Goal: Navigation & Orientation: Find specific page/section

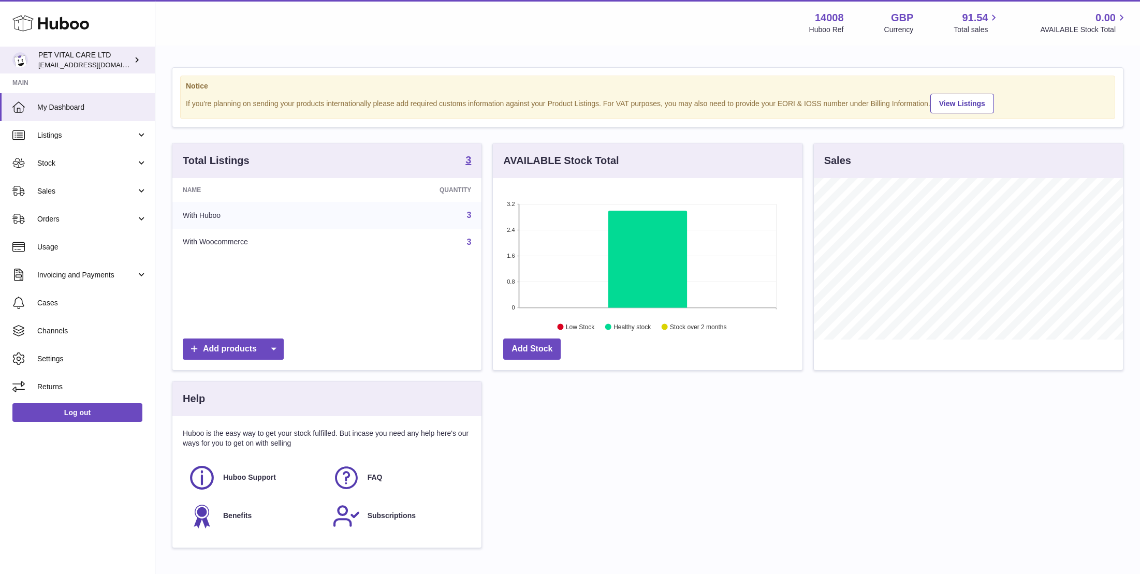
scroll to position [162, 309]
click at [61, 160] on span "Stock" at bounding box center [86, 163] width 99 height 10
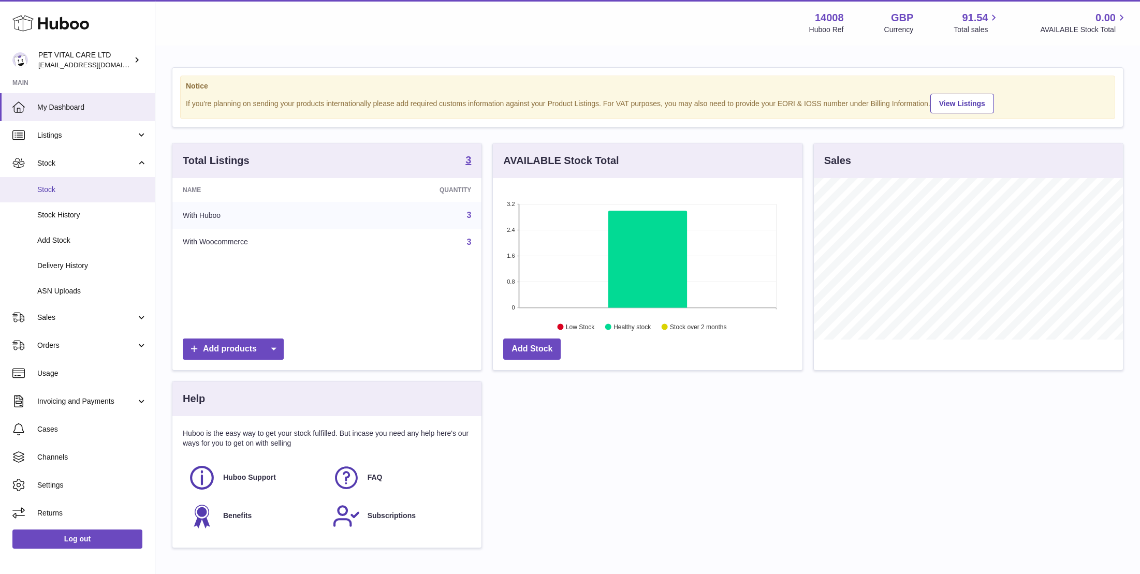
click at [53, 186] on span "Stock" at bounding box center [92, 190] width 110 height 10
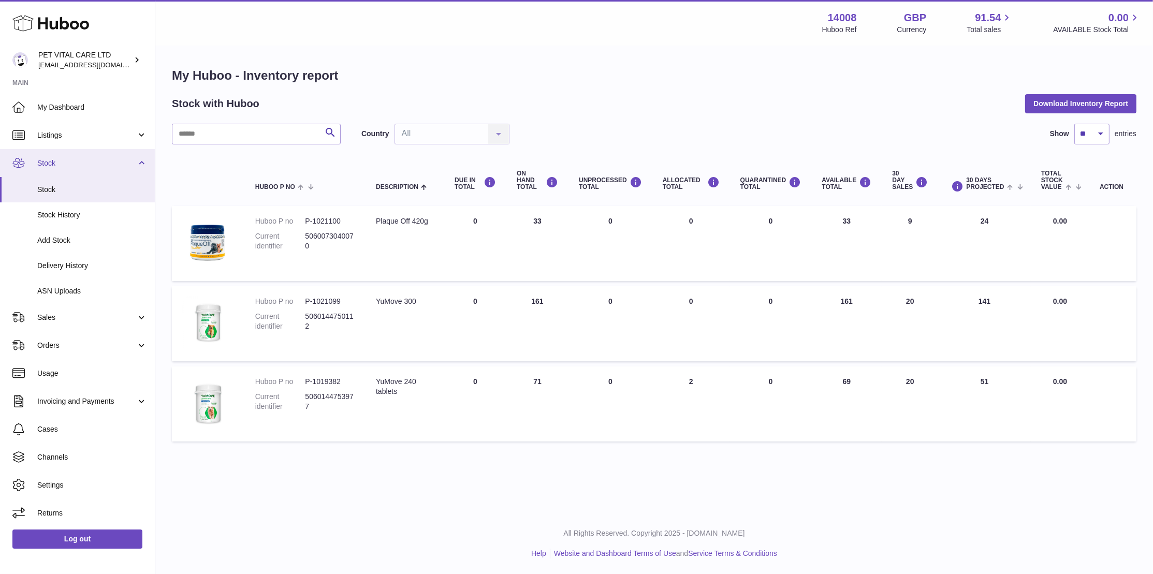
click at [52, 161] on span "Stock" at bounding box center [86, 163] width 99 height 10
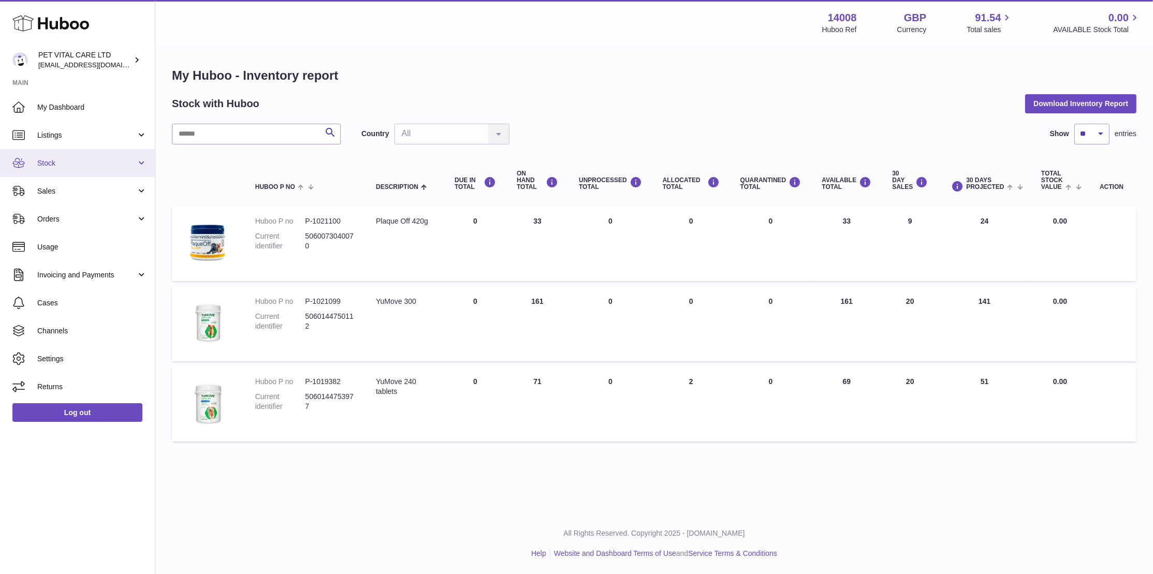
click at [61, 158] on span "Stock" at bounding box center [86, 163] width 99 height 10
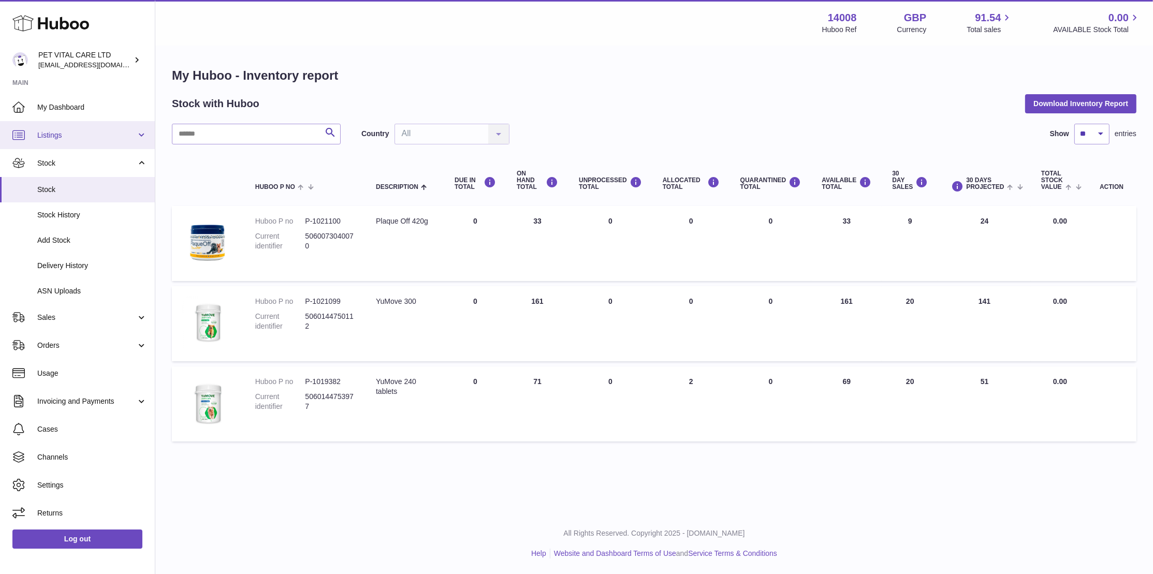
click at [53, 135] on span "Listings" at bounding box center [86, 136] width 99 height 10
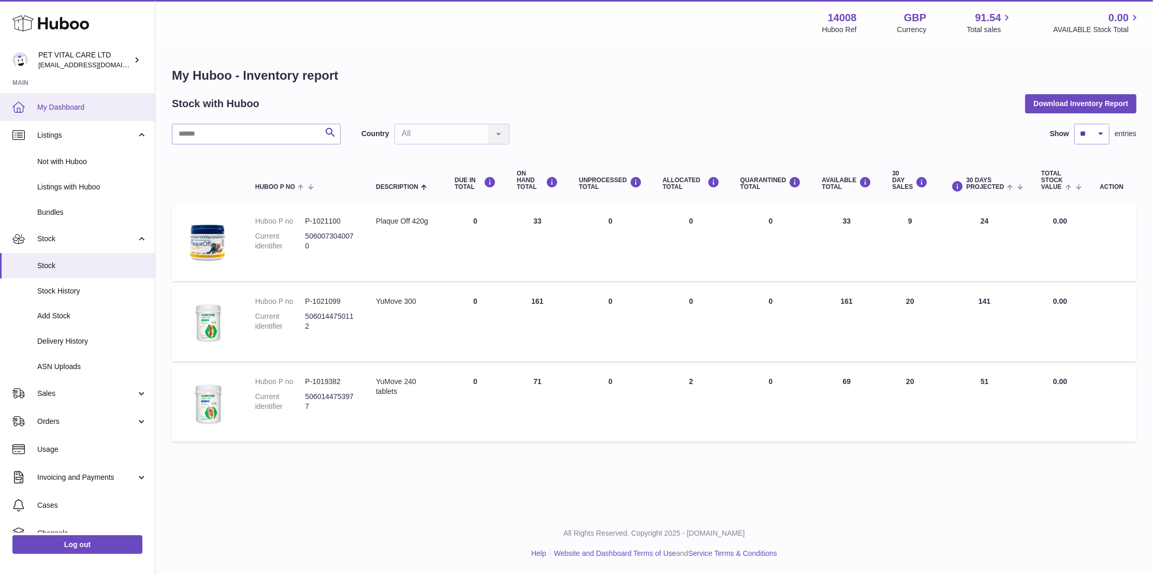
click at [62, 105] on span "My Dashboard" at bounding box center [92, 108] width 110 height 10
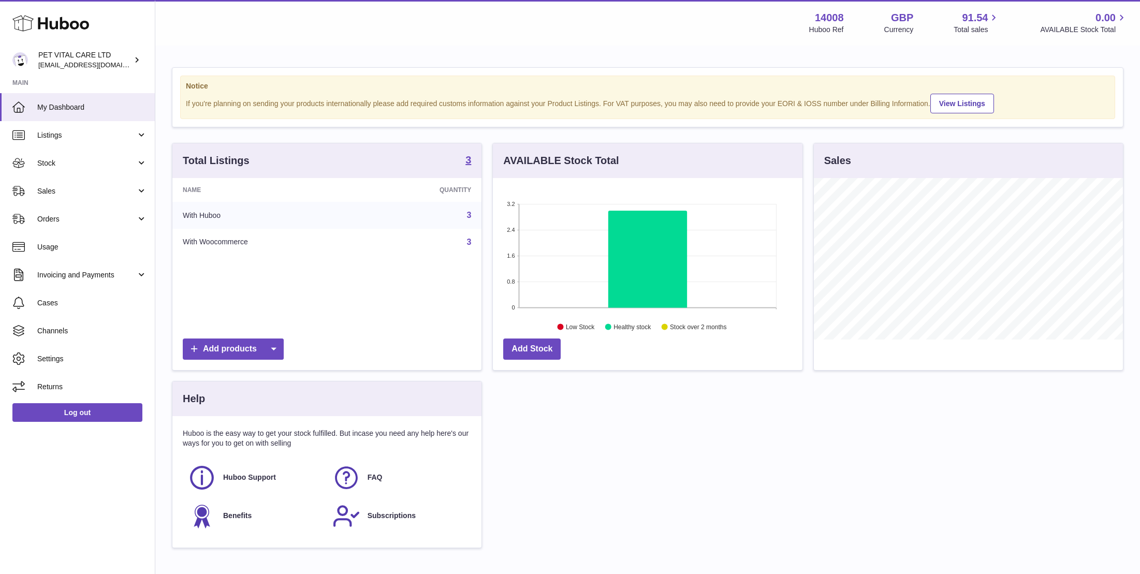
scroll to position [162, 309]
